Goal: Task Accomplishment & Management: Use online tool/utility

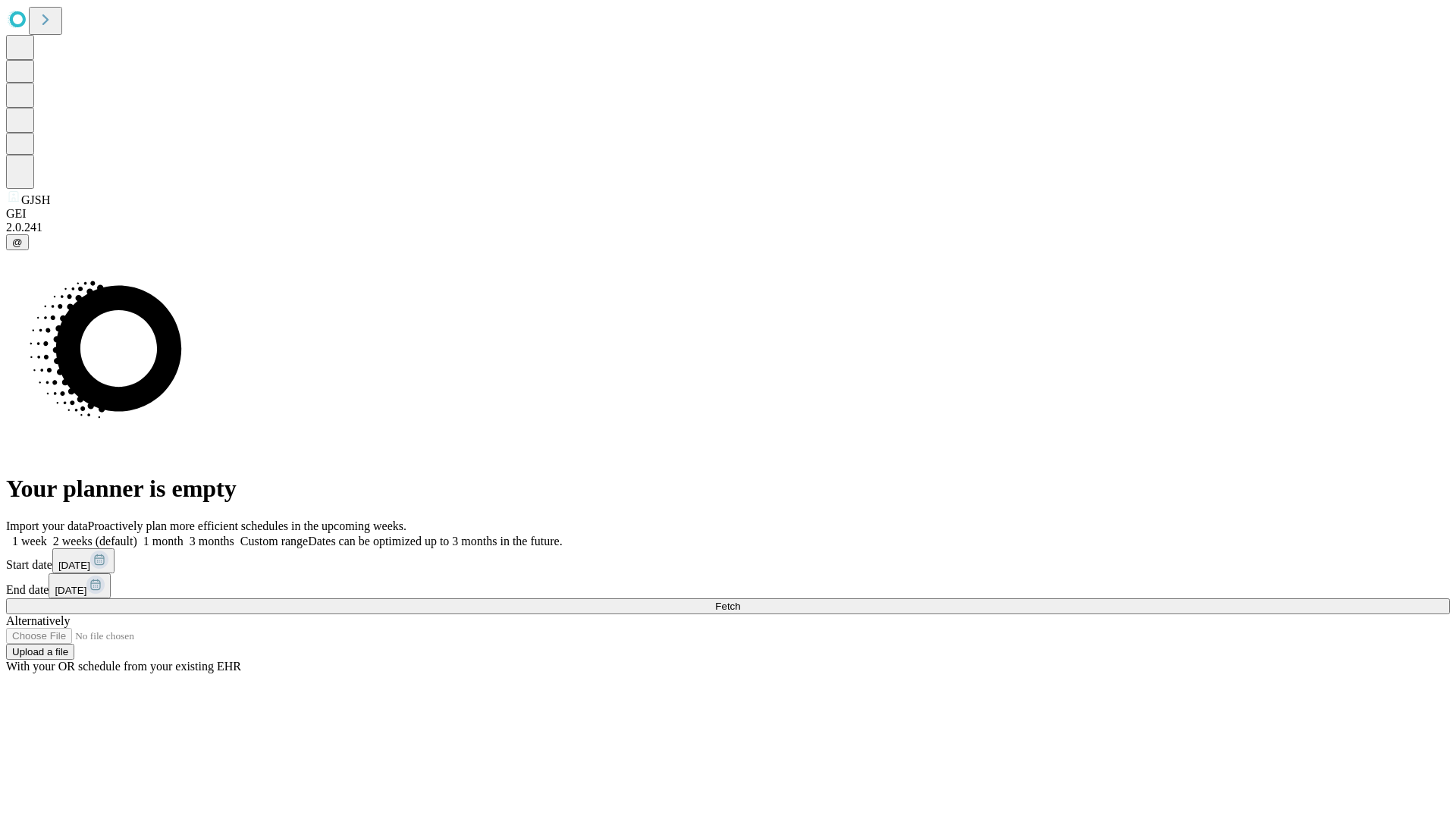
click at [739, 600] on span "Fetch" at bounding box center [727, 606] width 25 height 11
